Goal: Check status: Check status

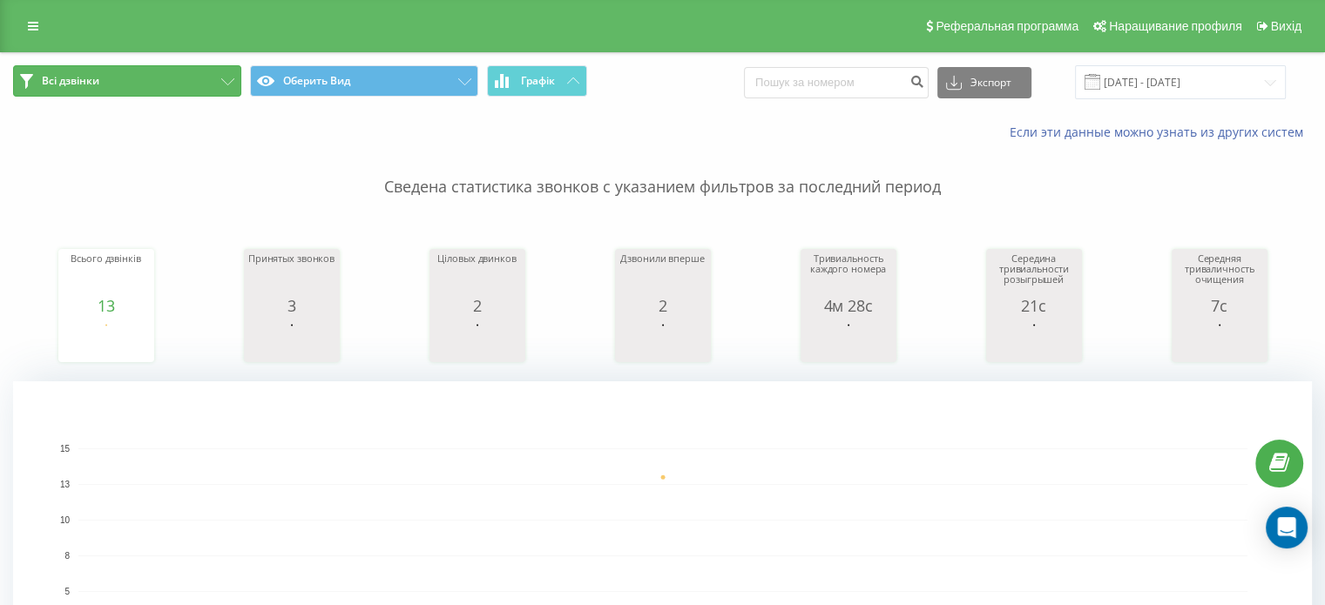
click at [84, 81] on font "Всі дзвінки" at bounding box center [70, 80] width 57 height 15
